Goal: Check status: Check status

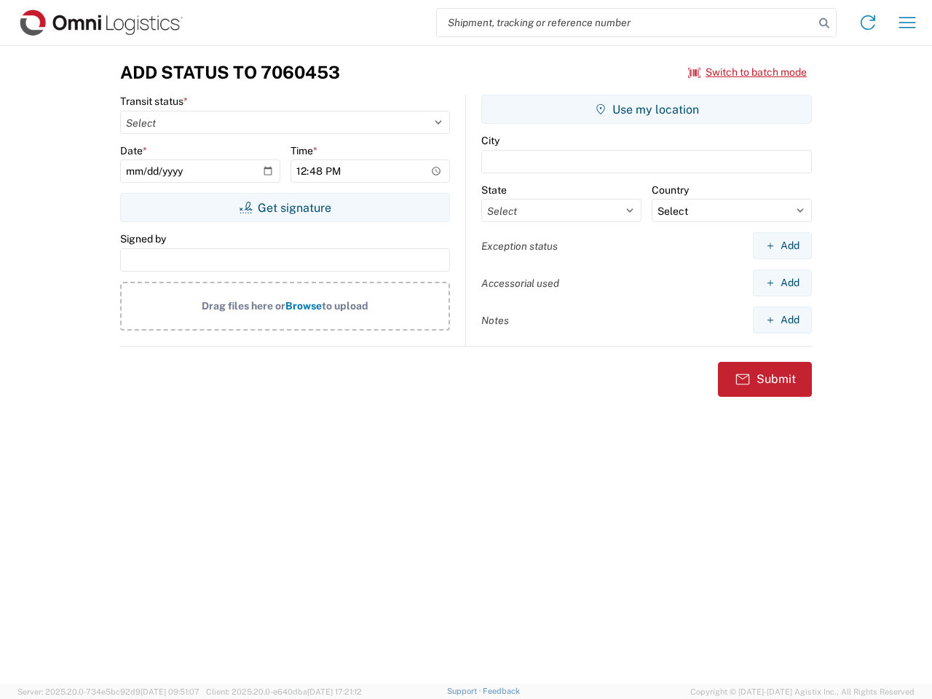
click at [626, 23] on input "search" at bounding box center [625, 23] width 377 height 28
click at [825, 23] on icon at bounding box center [824, 23] width 20 height 20
click at [868, 23] on icon at bounding box center [868, 22] width 23 height 23
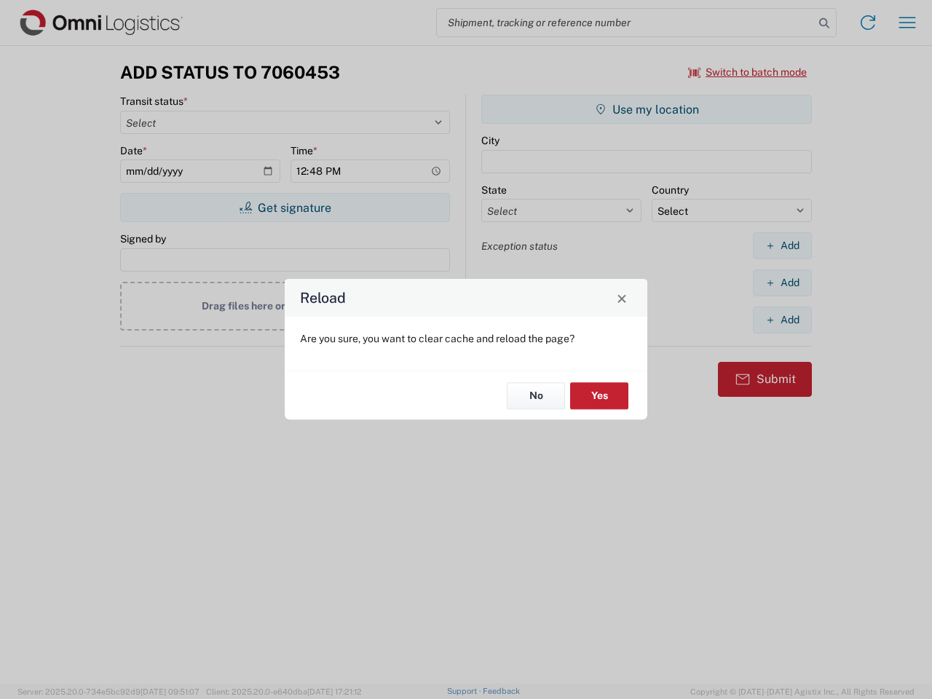
click at [908, 23] on div "Reload Are you sure, you want to clear cache and reload the page? No Yes" at bounding box center [466, 349] width 932 height 699
click at [748, 72] on div "Reload Are you sure, you want to clear cache and reload the page? No Yes" at bounding box center [466, 349] width 932 height 699
click at [285, 208] on div "Reload Are you sure, you want to clear cache and reload the page? No Yes" at bounding box center [466, 349] width 932 height 699
click at [647, 109] on div "Reload Are you sure, you want to clear cache and reload the page? No Yes" at bounding box center [466, 349] width 932 height 699
click at [782, 245] on div "Reload Are you sure, you want to clear cache and reload the page? No Yes" at bounding box center [466, 349] width 932 height 699
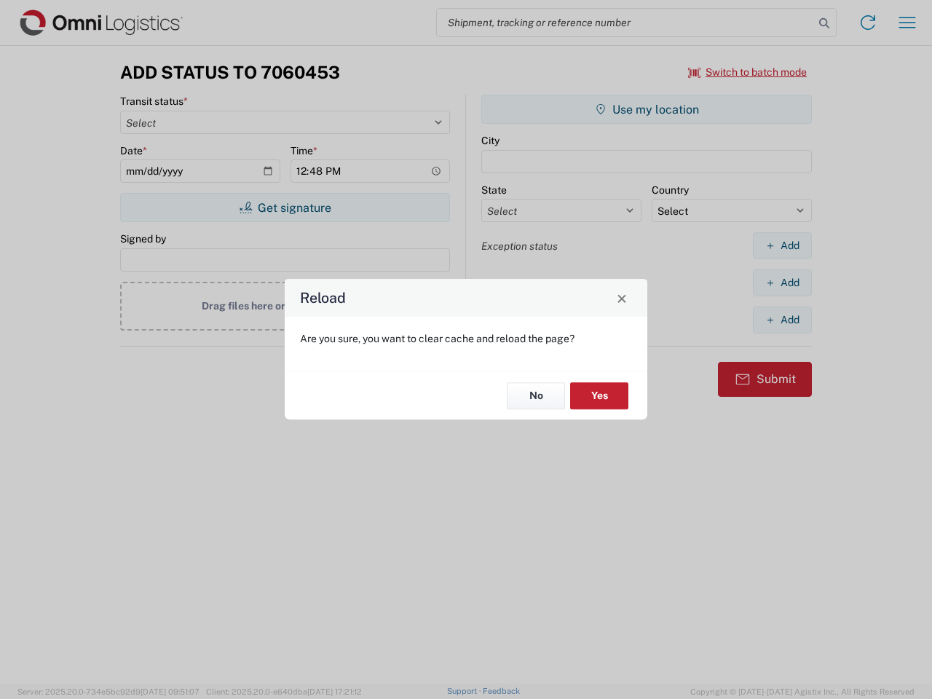
click at [782, 283] on div "Reload Are you sure, you want to clear cache and reload the page? No Yes" at bounding box center [466, 349] width 932 height 699
click at [782, 320] on div "Reload Are you sure, you want to clear cache and reload the page? No Yes" at bounding box center [466, 349] width 932 height 699
